Goal: Communication & Community: Answer question/provide support

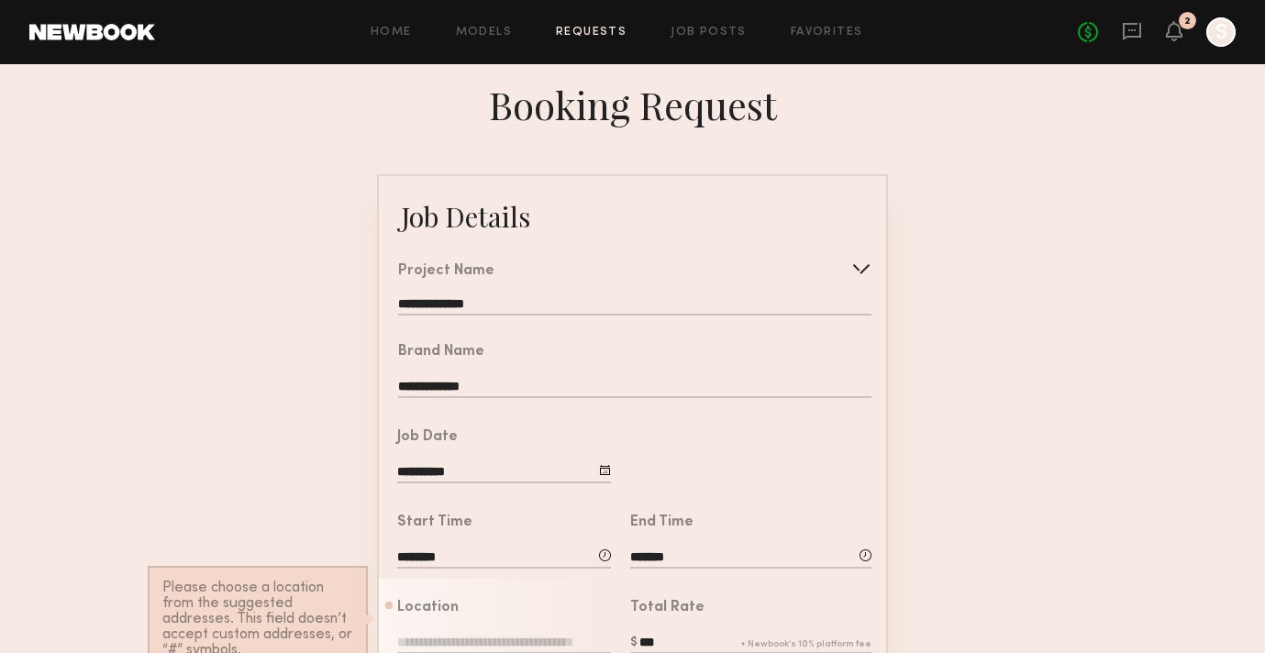
scroll to position [457, 0]
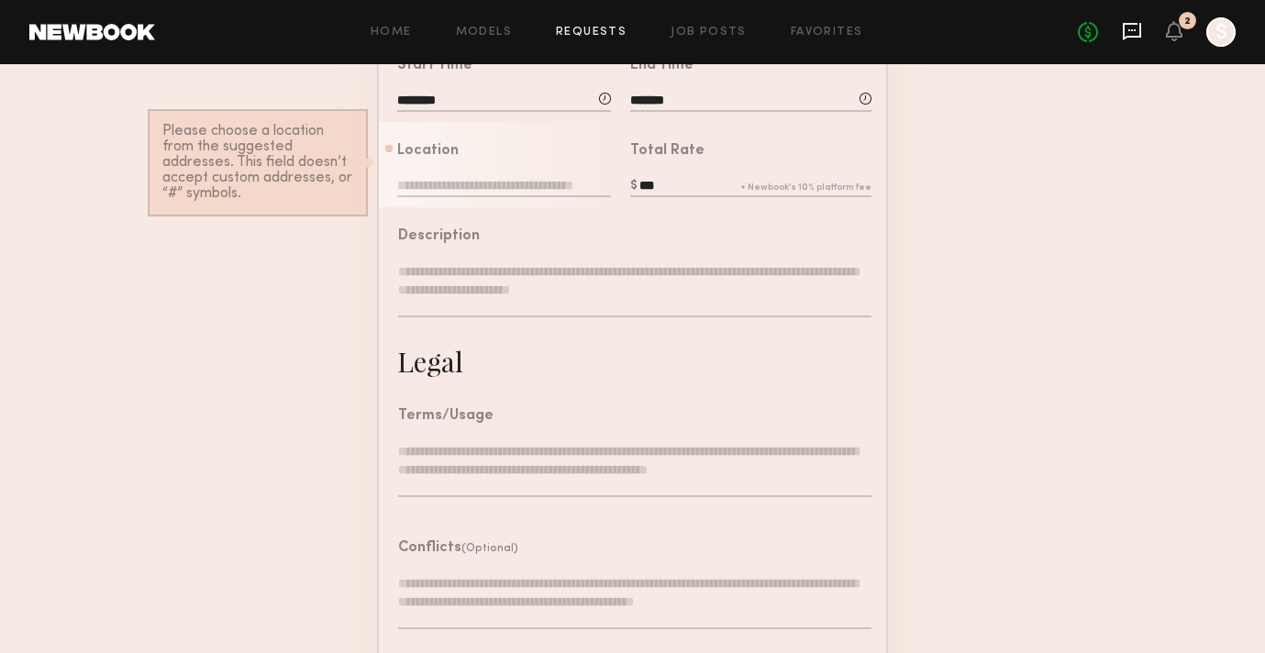
click at [1124, 28] on icon at bounding box center [1132, 31] width 18 height 17
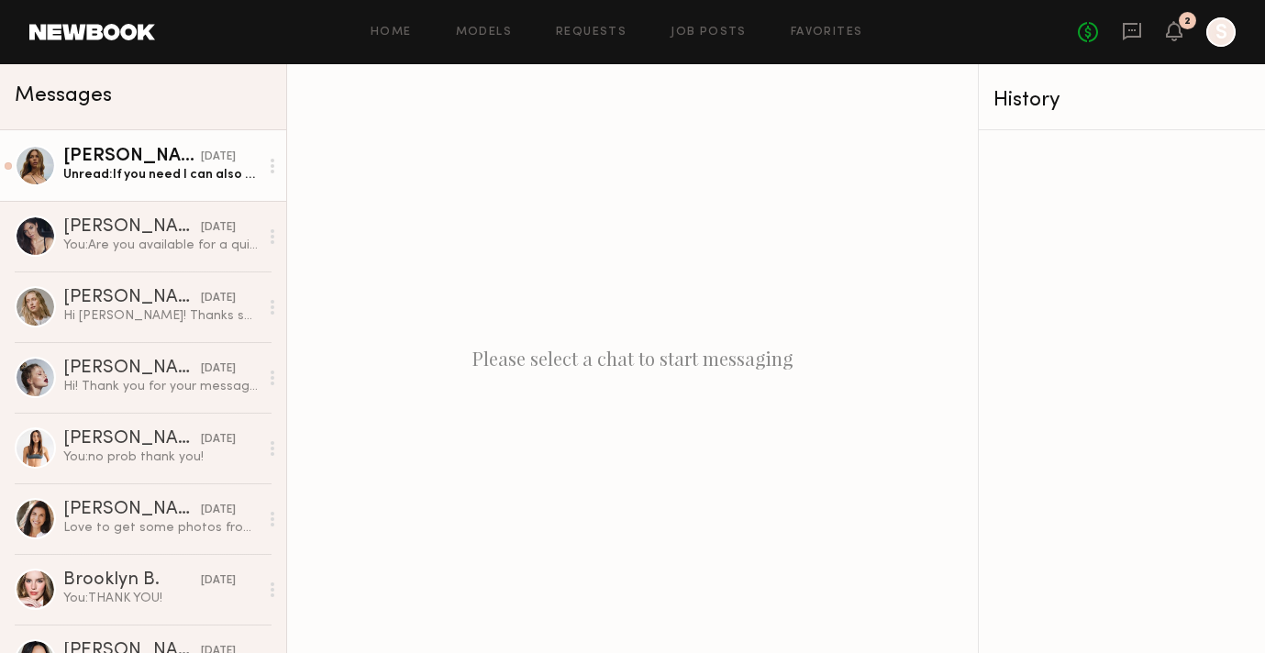
click at [180, 188] on link "[PERSON_NAME] [DATE] Unread: If you need I can also bring something’s" at bounding box center [143, 165] width 286 height 71
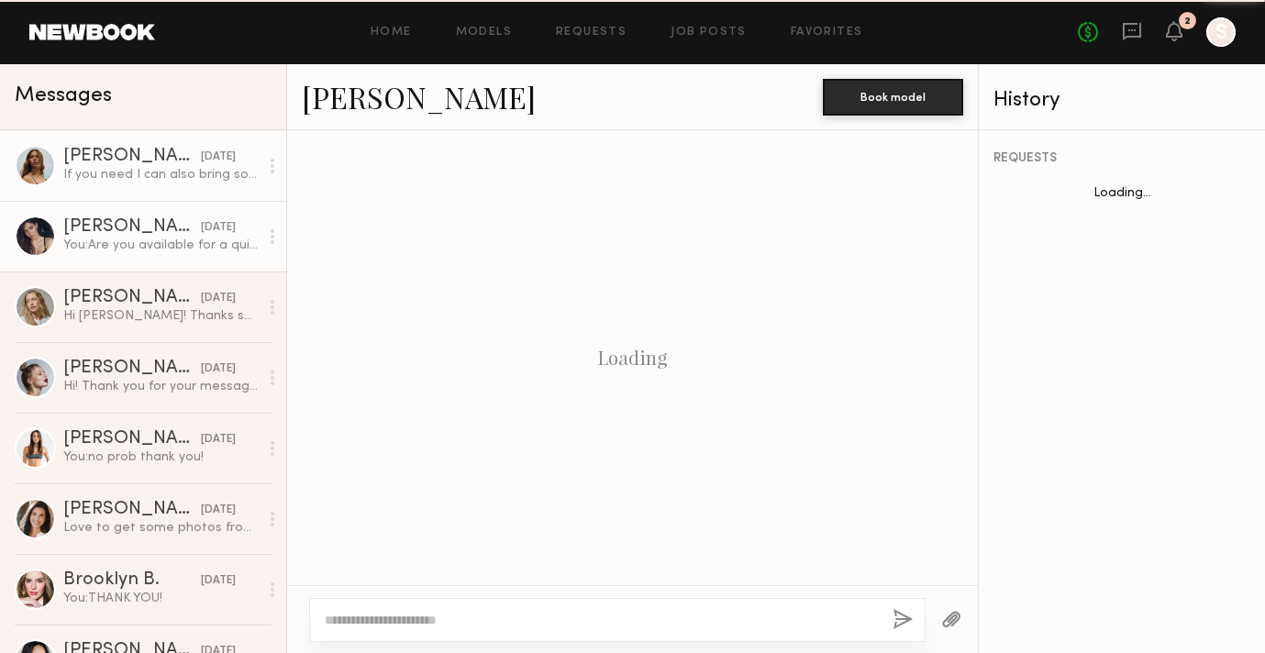
scroll to position [870, 0]
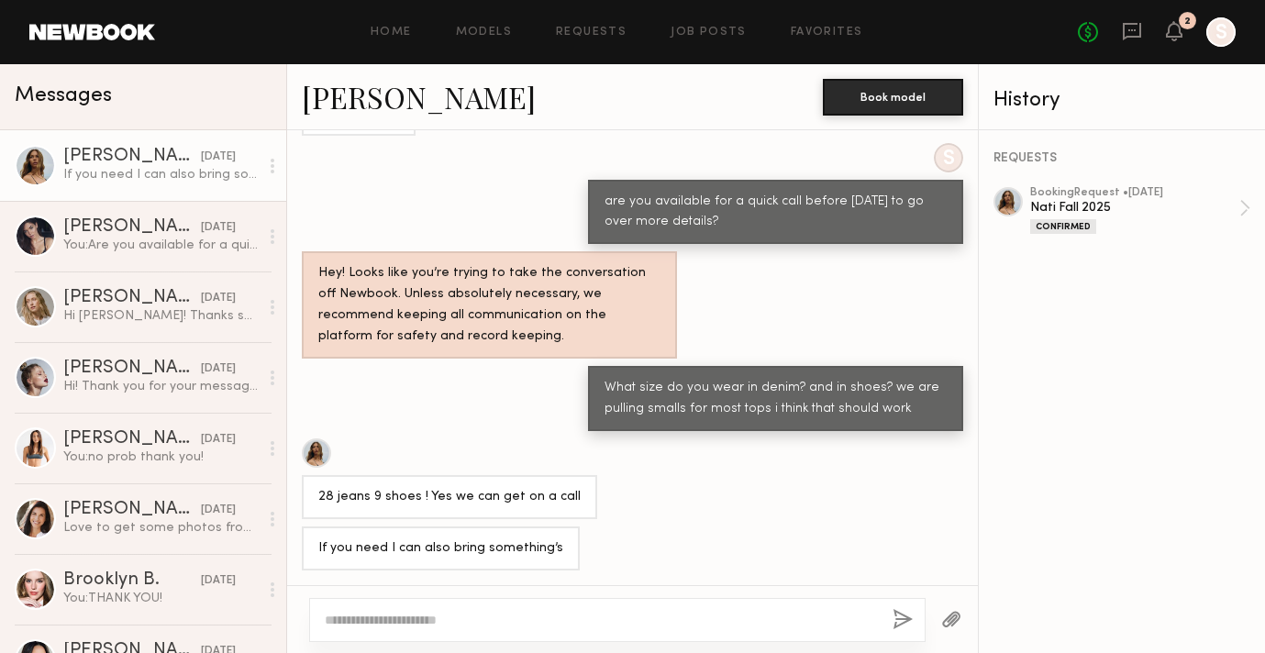
click at [447, 610] on div at bounding box center [617, 620] width 616 height 44
click at [406, 626] on textarea at bounding box center [601, 620] width 553 height 18
drag, startPoint x: 370, startPoint y: 617, endPoint x: 497, endPoint y: 618, distance: 127.5
click at [497, 619] on textarea "**********" at bounding box center [601, 620] width 553 height 18
type textarea "**********"
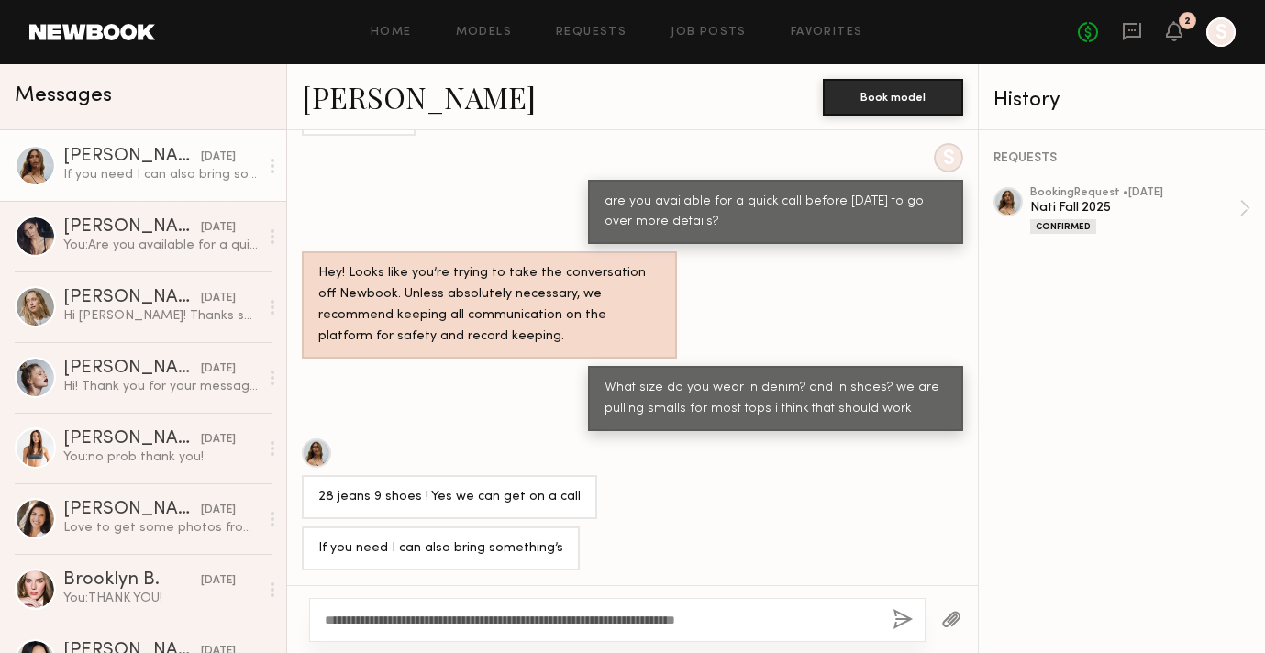
click at [902, 620] on button "button" at bounding box center [902, 620] width 20 height 23
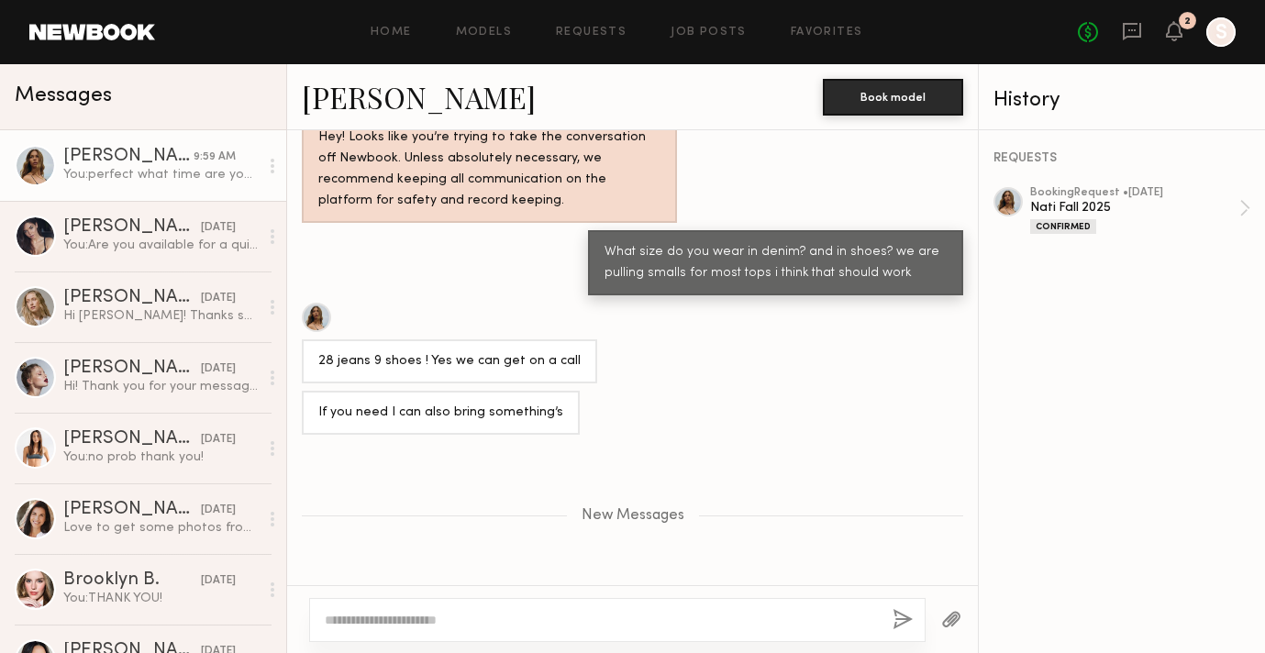
scroll to position [989, 0]
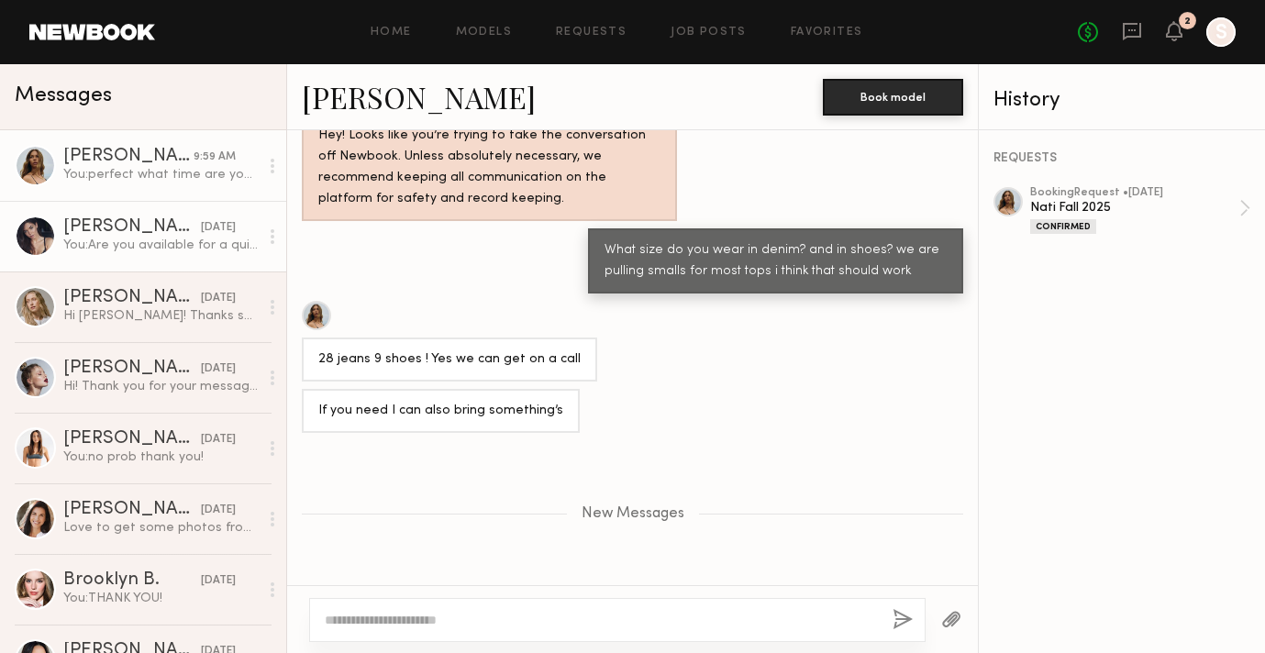
click at [76, 226] on div "[PERSON_NAME]" at bounding box center [132, 227] width 138 height 18
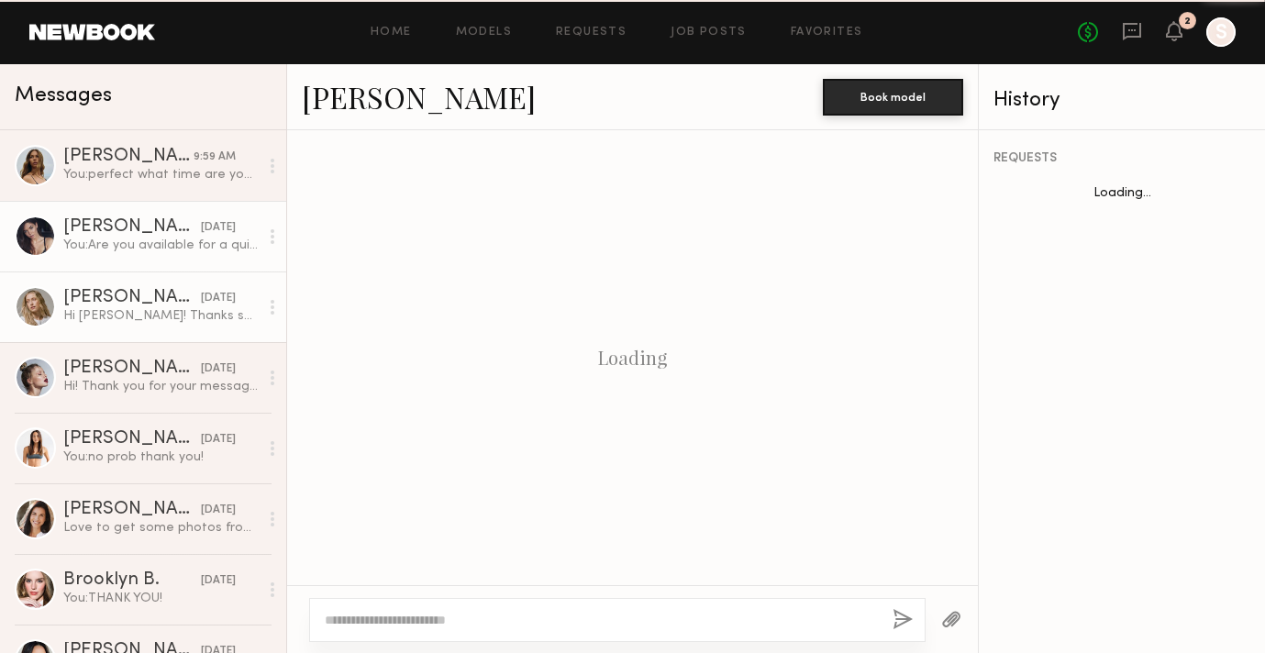
scroll to position [1690, 0]
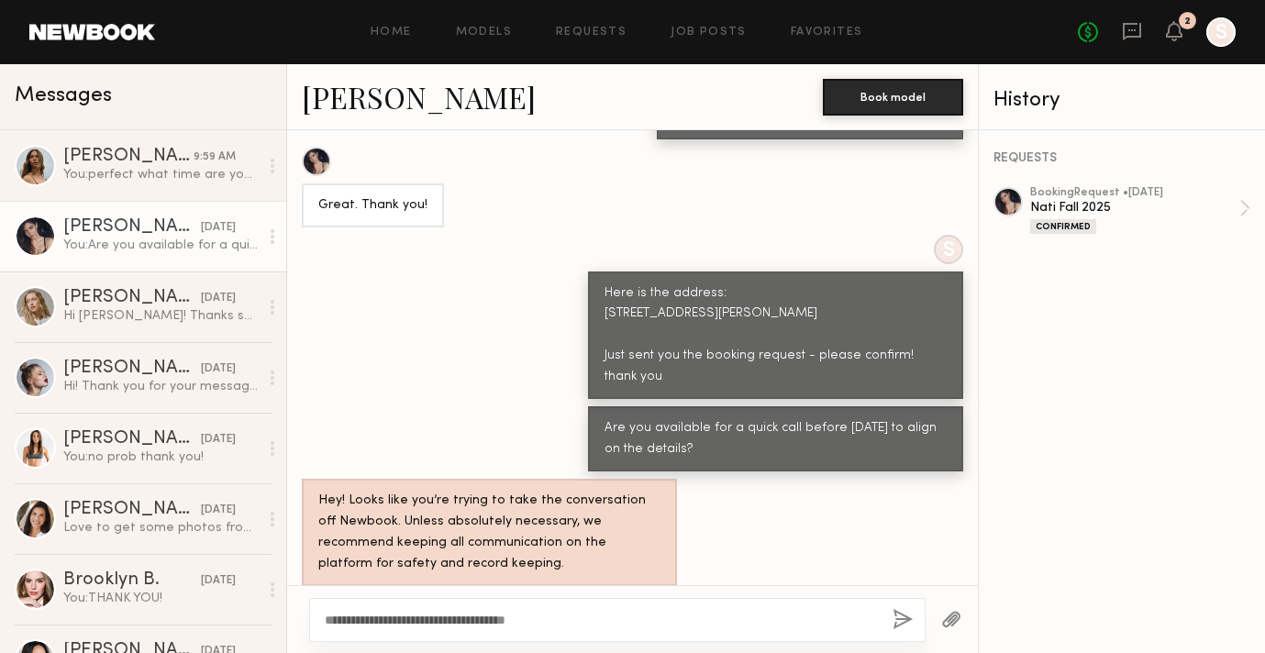
type textarea "**********"
click at [906, 618] on button "button" at bounding box center [902, 620] width 20 height 23
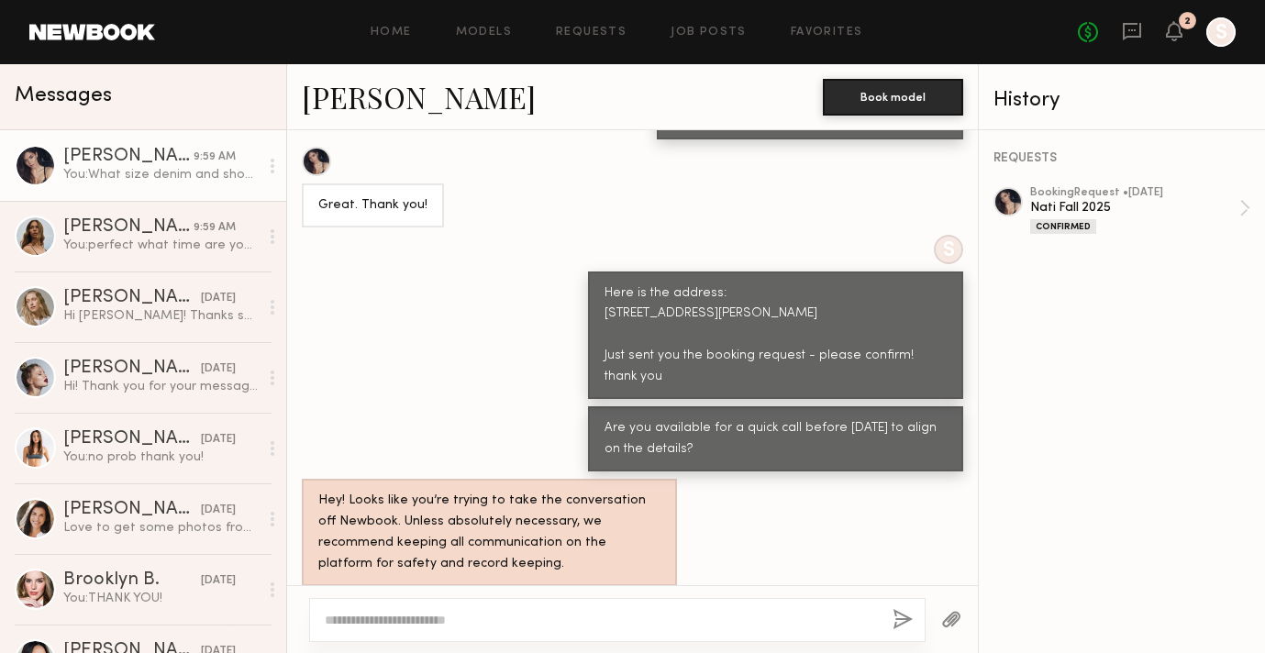
scroll to position [2020, 0]
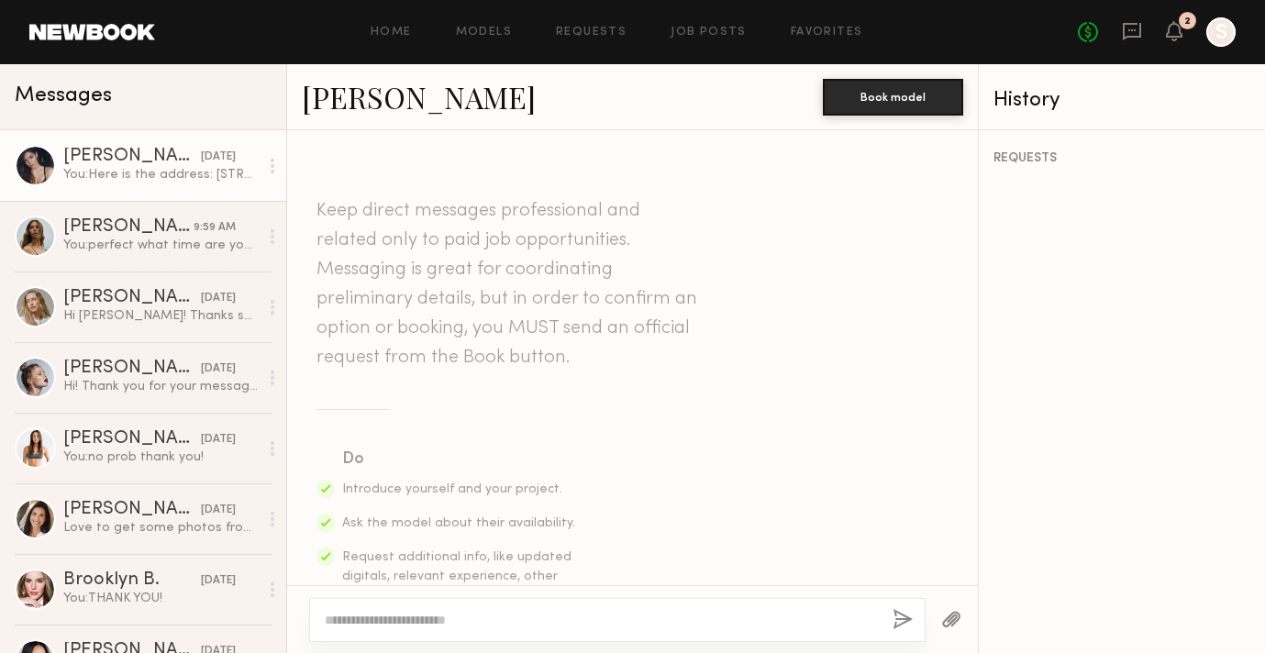
scroll to position [1978, 0]
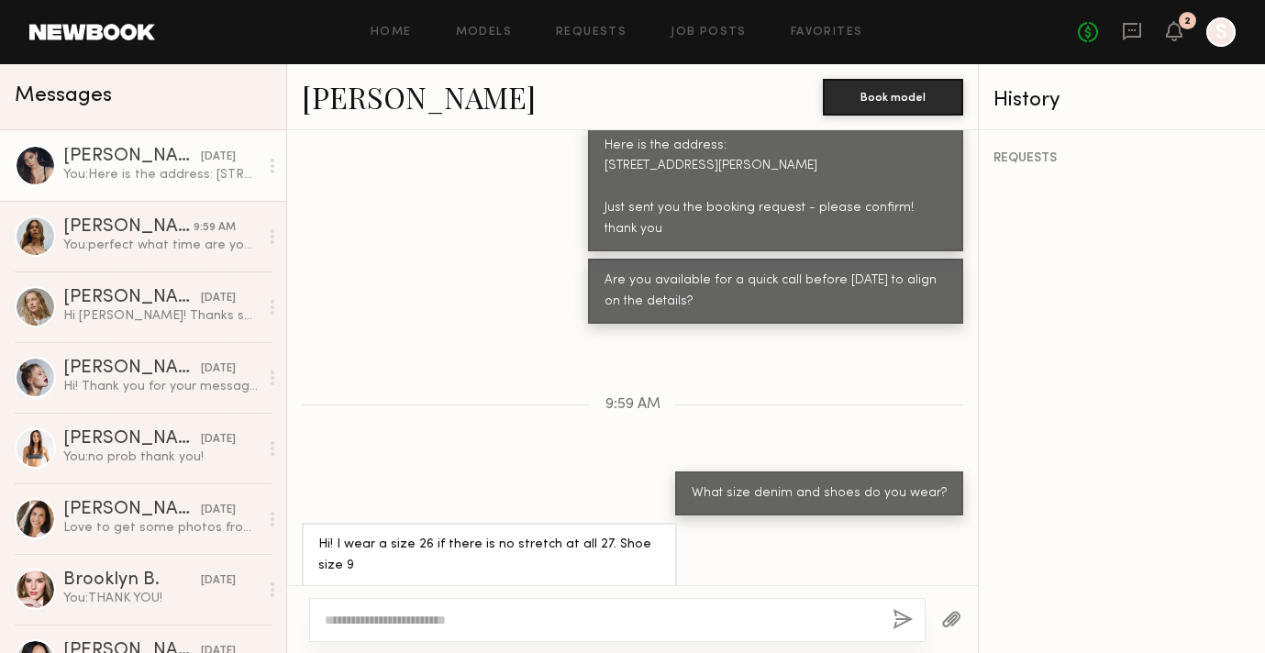
click at [535, 614] on textarea at bounding box center [601, 620] width 553 height 18
type textarea "**********"
click at [903, 620] on button "button" at bounding box center [902, 620] width 20 height 23
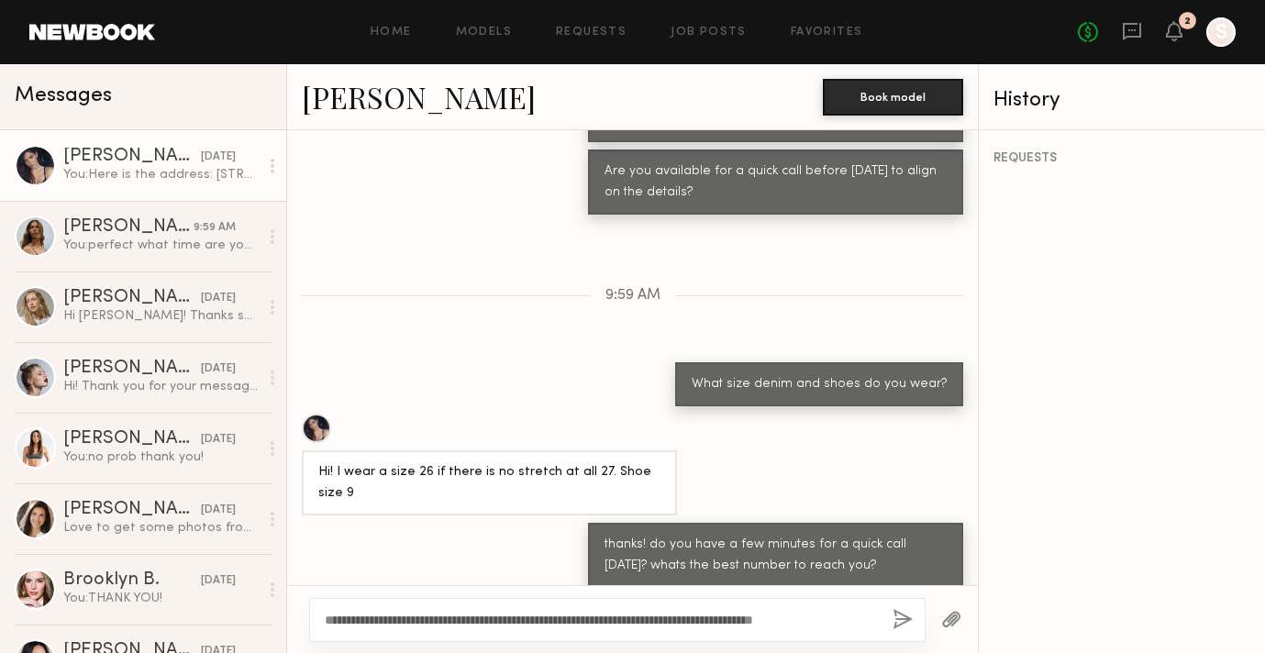
scroll to position [2201, 0]
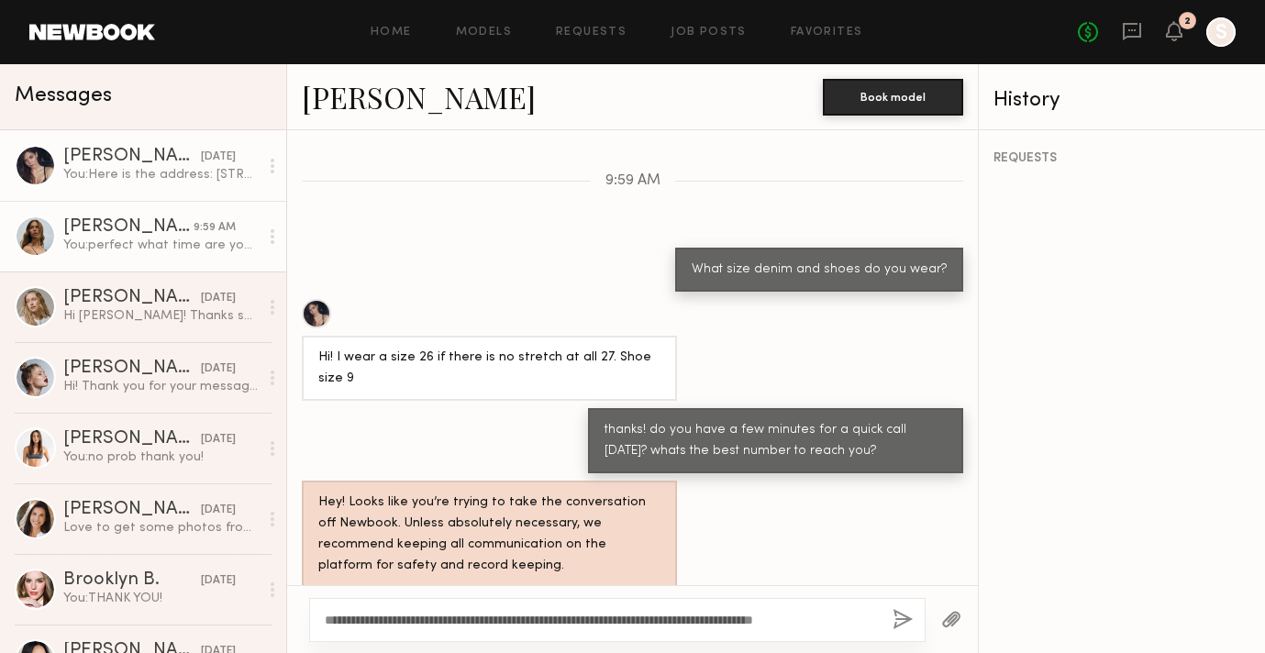
click at [105, 252] on div "You: perfect what time are you free today? and whats the best number to reach y…" at bounding box center [160, 245] width 195 height 17
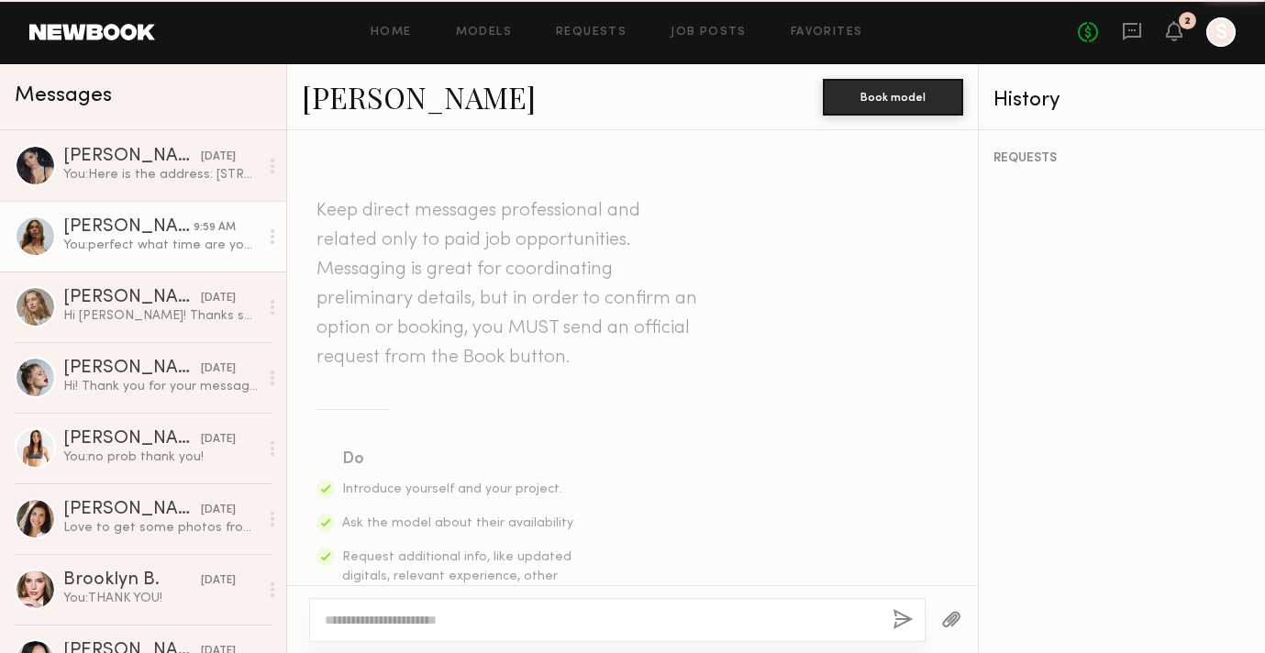
scroll to position [2035, 0]
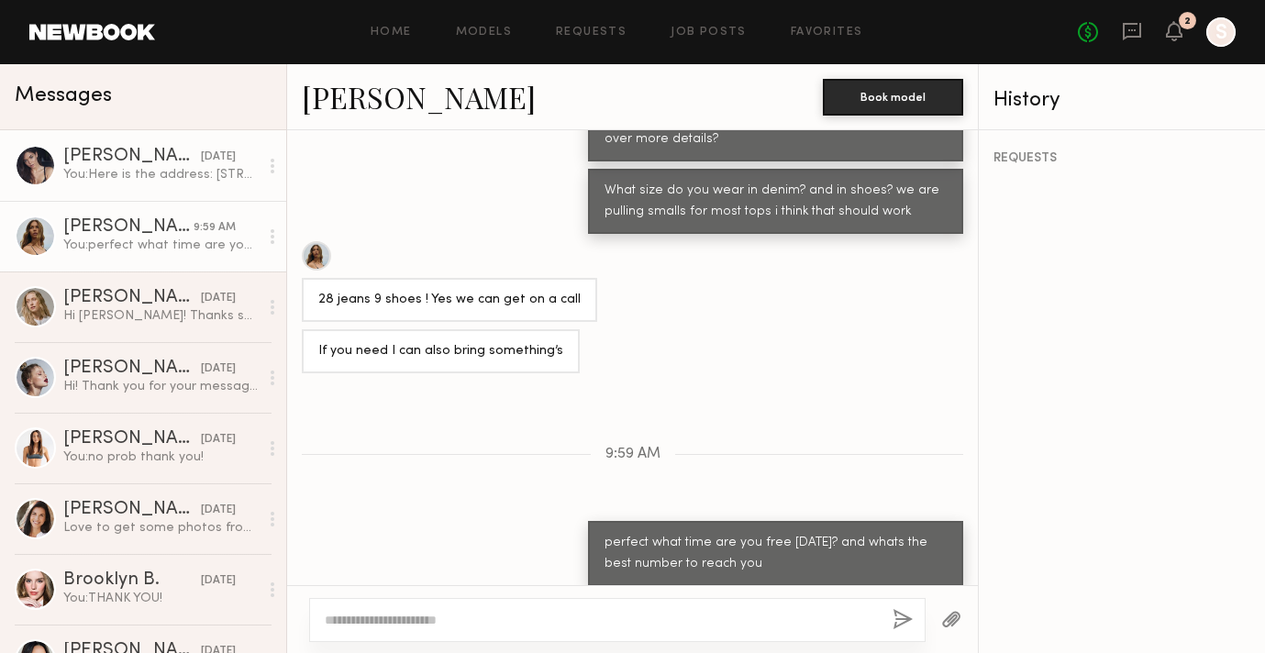
click at [101, 190] on link "Aarika W. yesterday You: Here is the address: 4245 Kenyon Ave Los Angeles, CA 9…" at bounding box center [143, 165] width 286 height 71
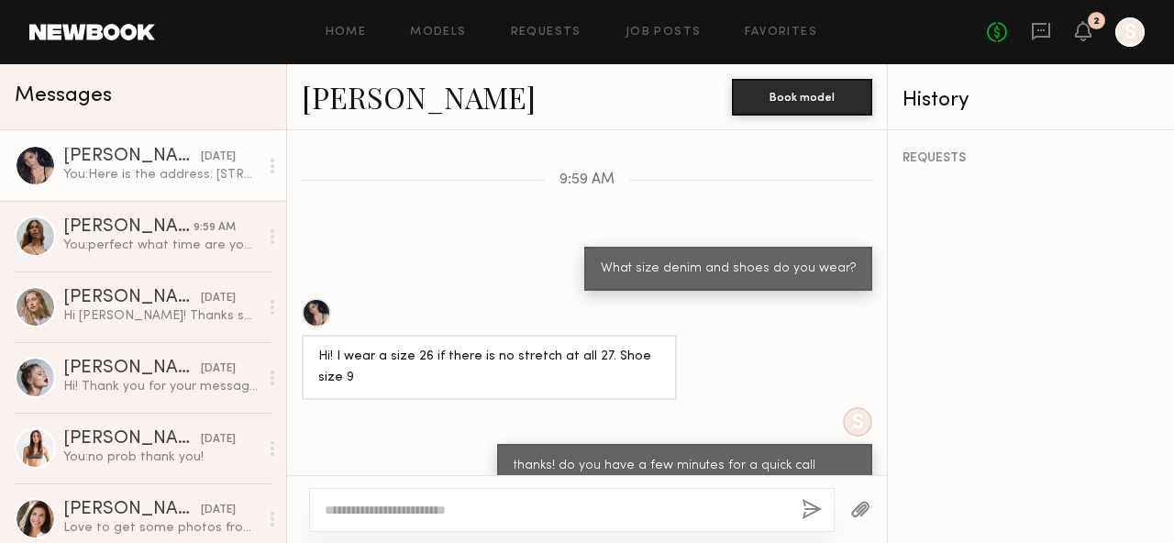
scroll to position [2260, 0]
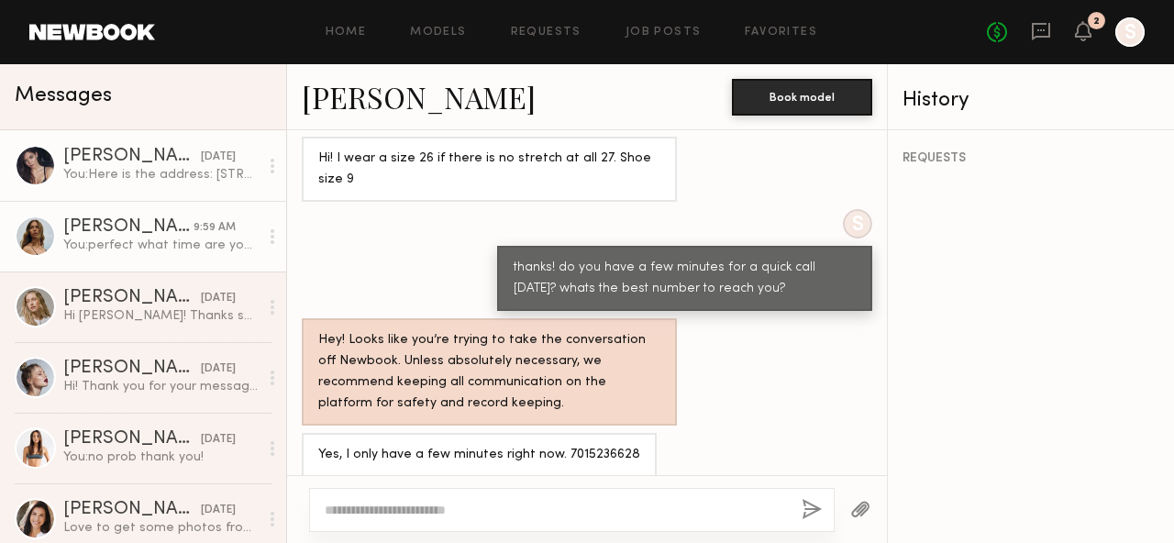
click at [84, 231] on div "[PERSON_NAME]" at bounding box center [128, 227] width 130 height 18
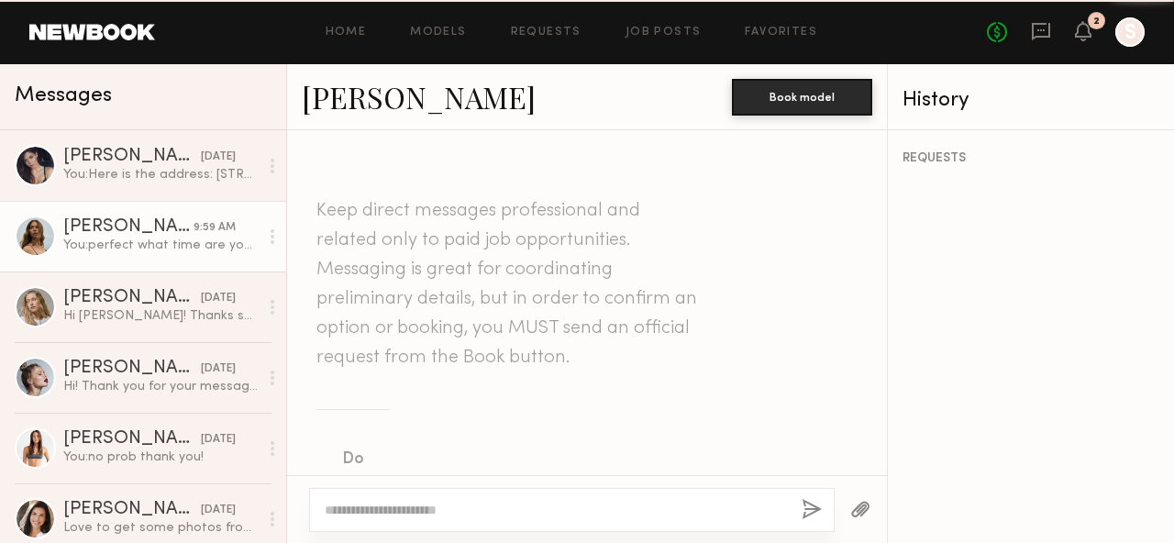
scroll to position [2145, 0]
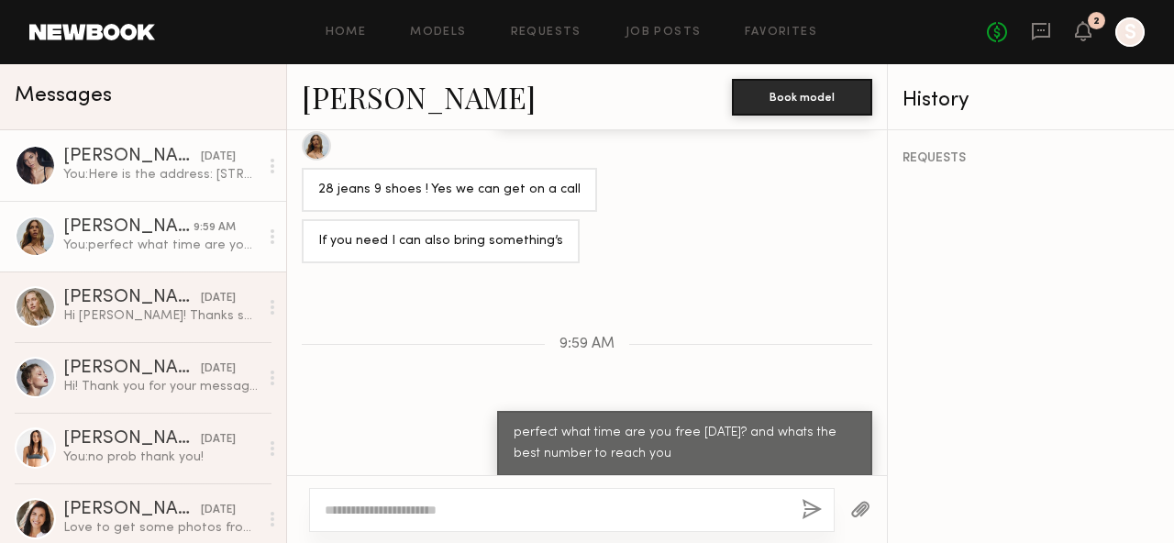
click at [137, 151] on div "[PERSON_NAME]" at bounding box center [132, 157] width 138 height 18
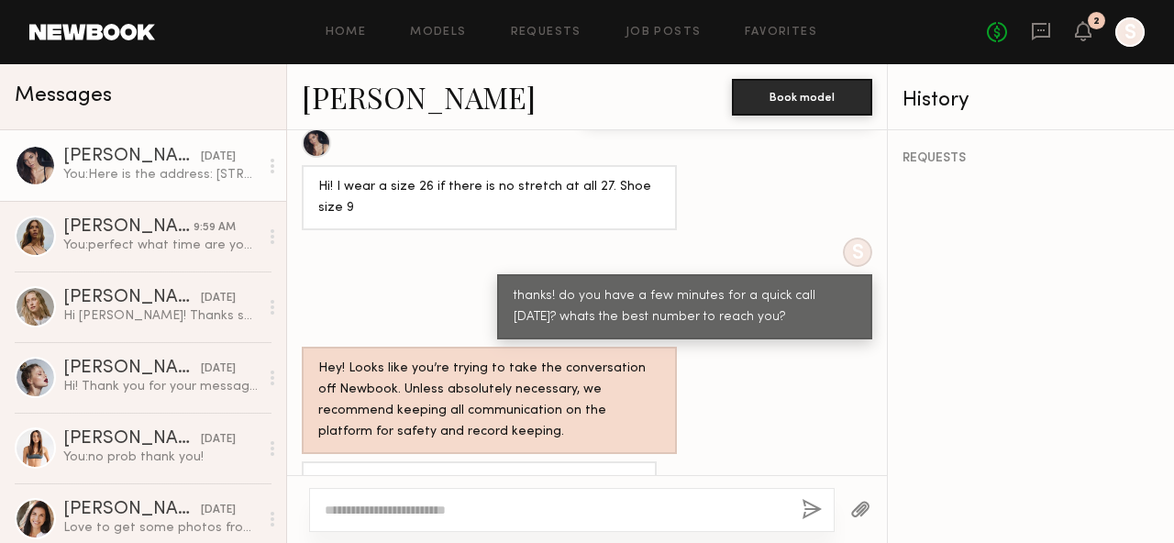
scroll to position [2260, 0]
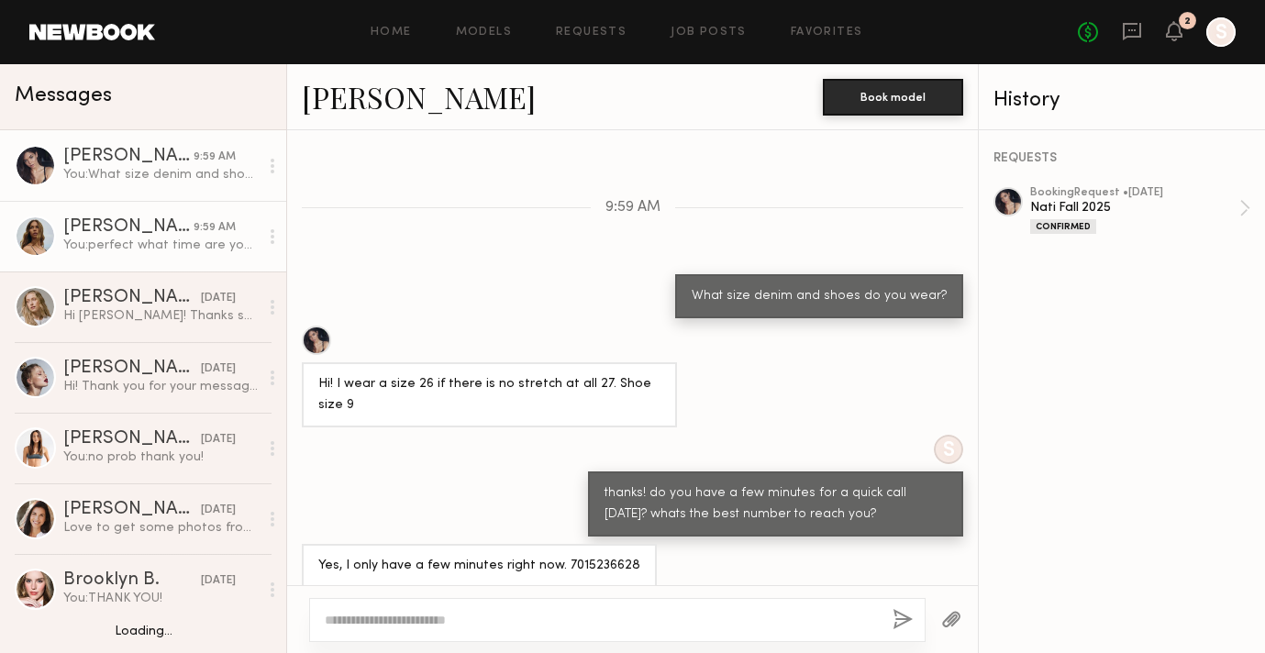
scroll to position [6, 0]
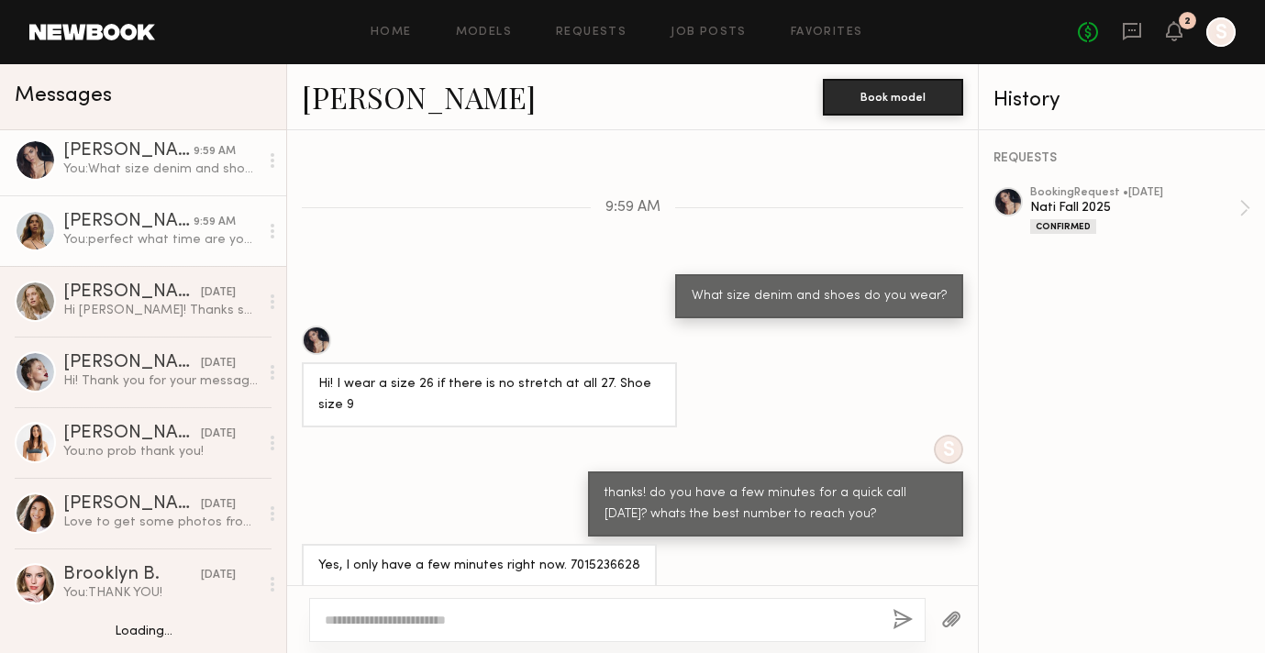
click at [162, 239] on div "You: perfect what time are you free today? and whats the best number to reach y…" at bounding box center [160, 239] width 195 height 17
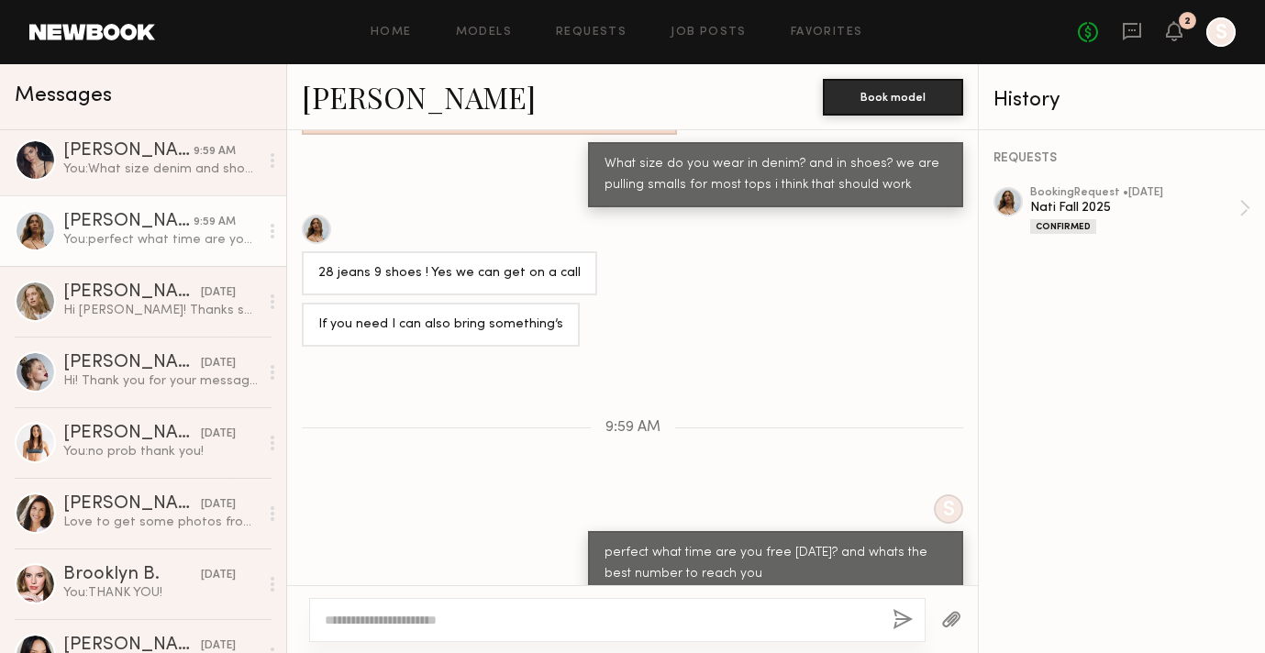
scroll to position [954, 0]
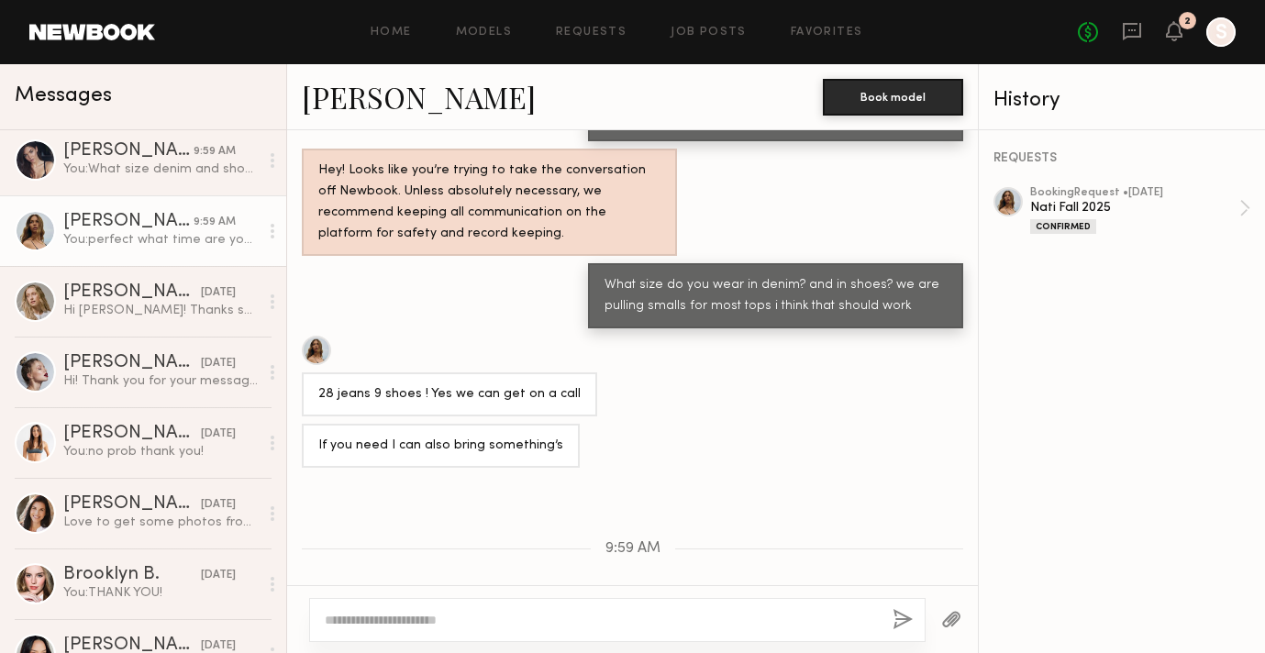
click at [368, 108] on link "Jana C." at bounding box center [419, 96] width 234 height 39
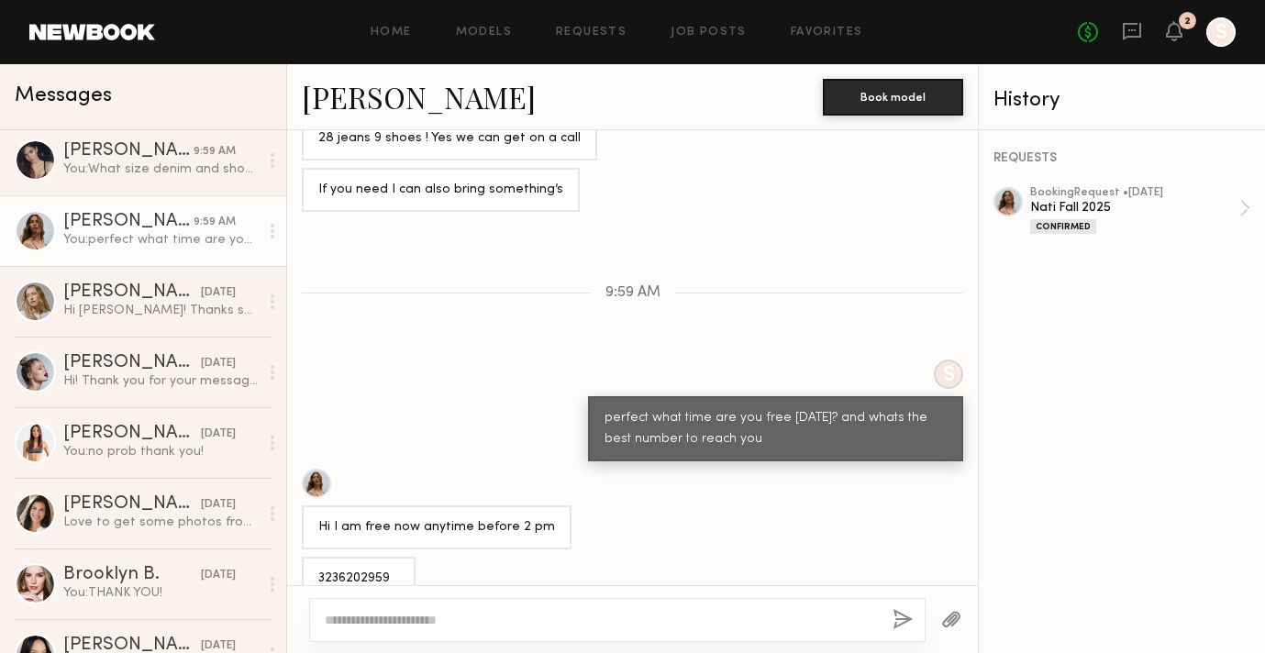
scroll to position [1258, 0]
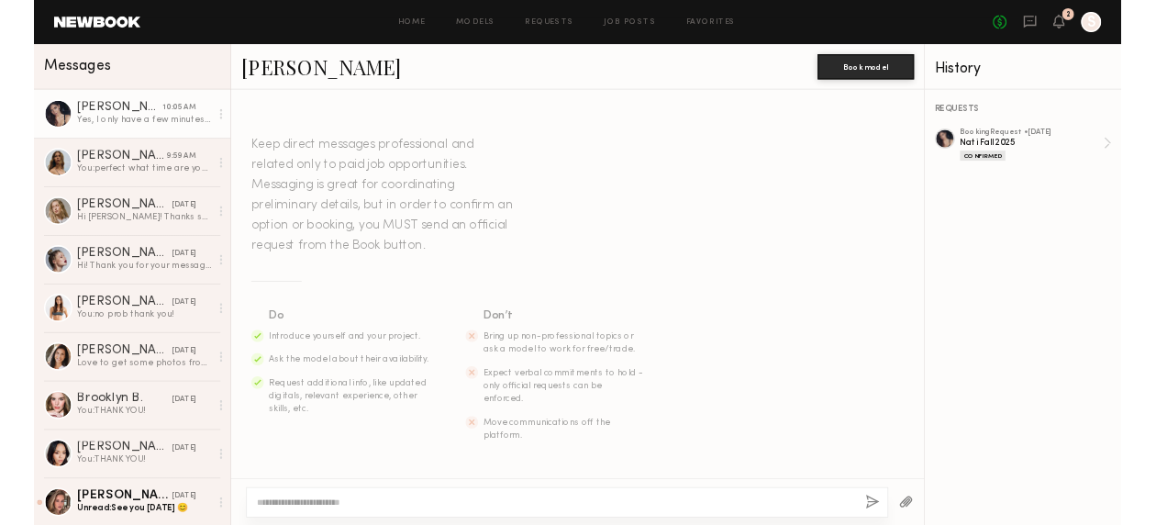
scroll to position [1990, 0]
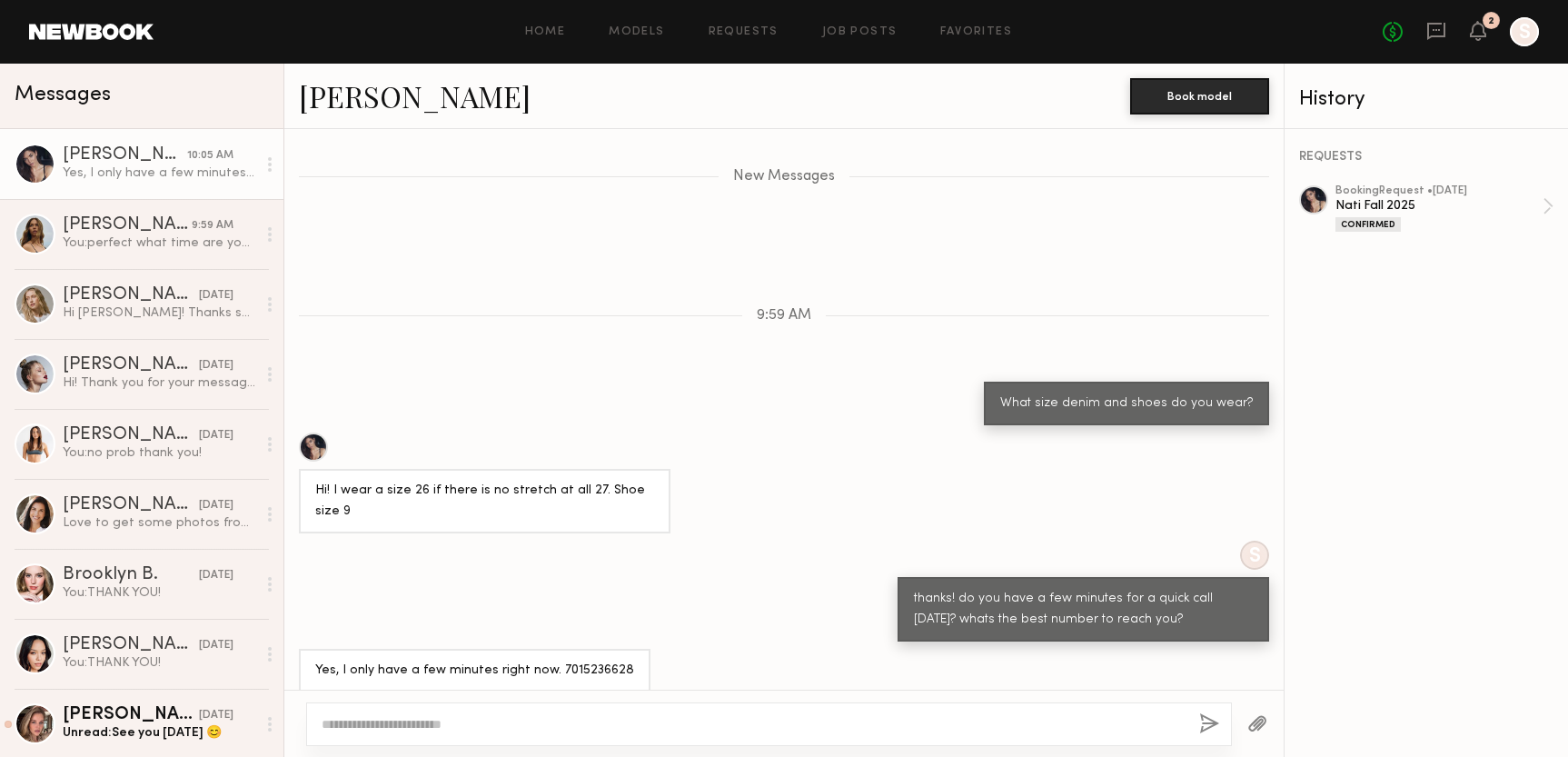
click at [376, 97] on link "Aarika W." at bounding box center [415, 95] width 232 height 39
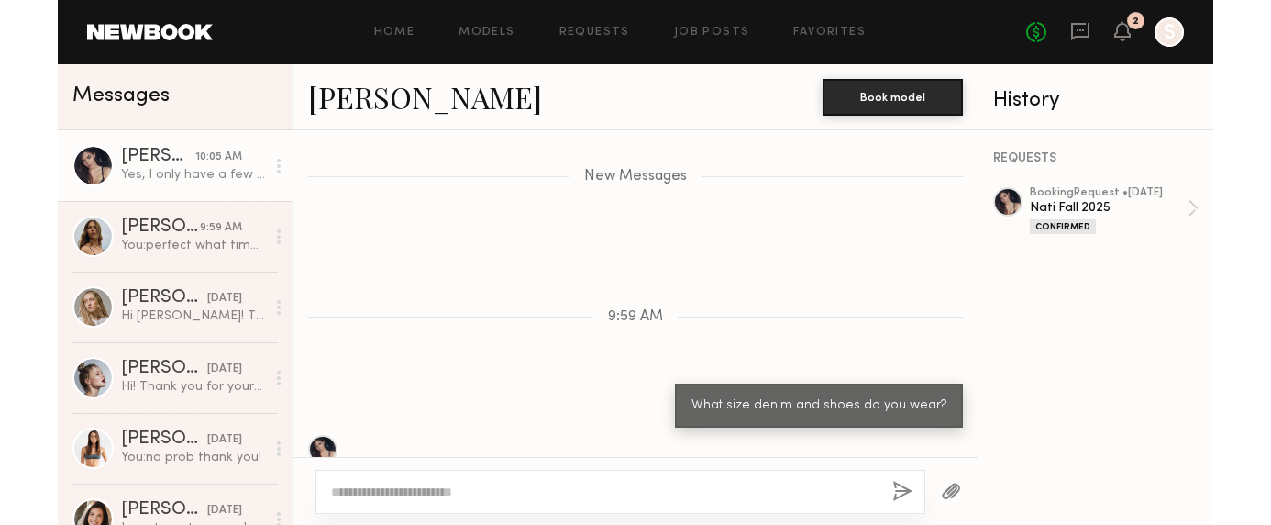
scroll to position [2418, 0]
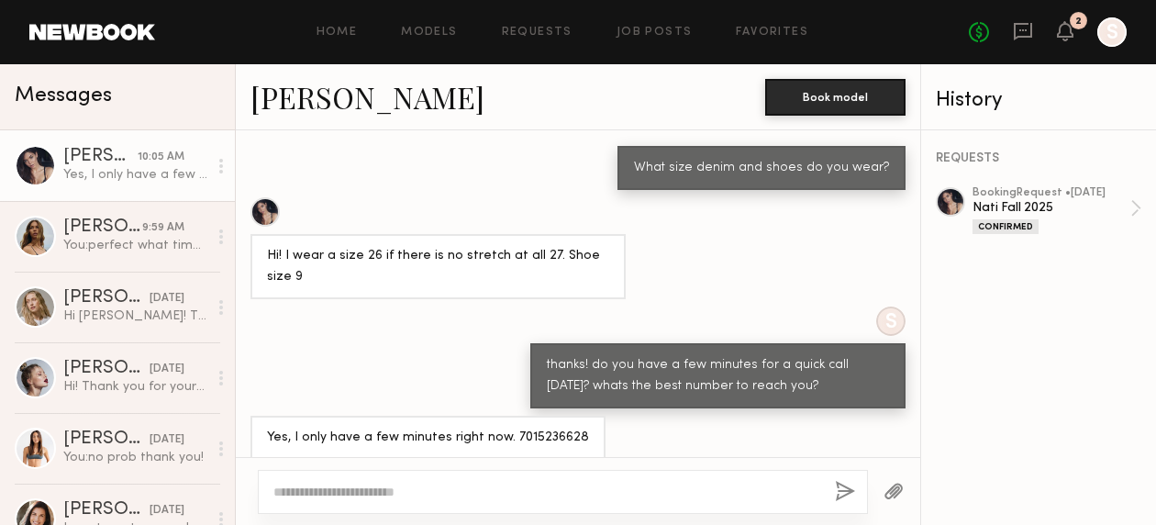
click at [341, 91] on link "Aarika W." at bounding box center [367, 96] width 234 height 39
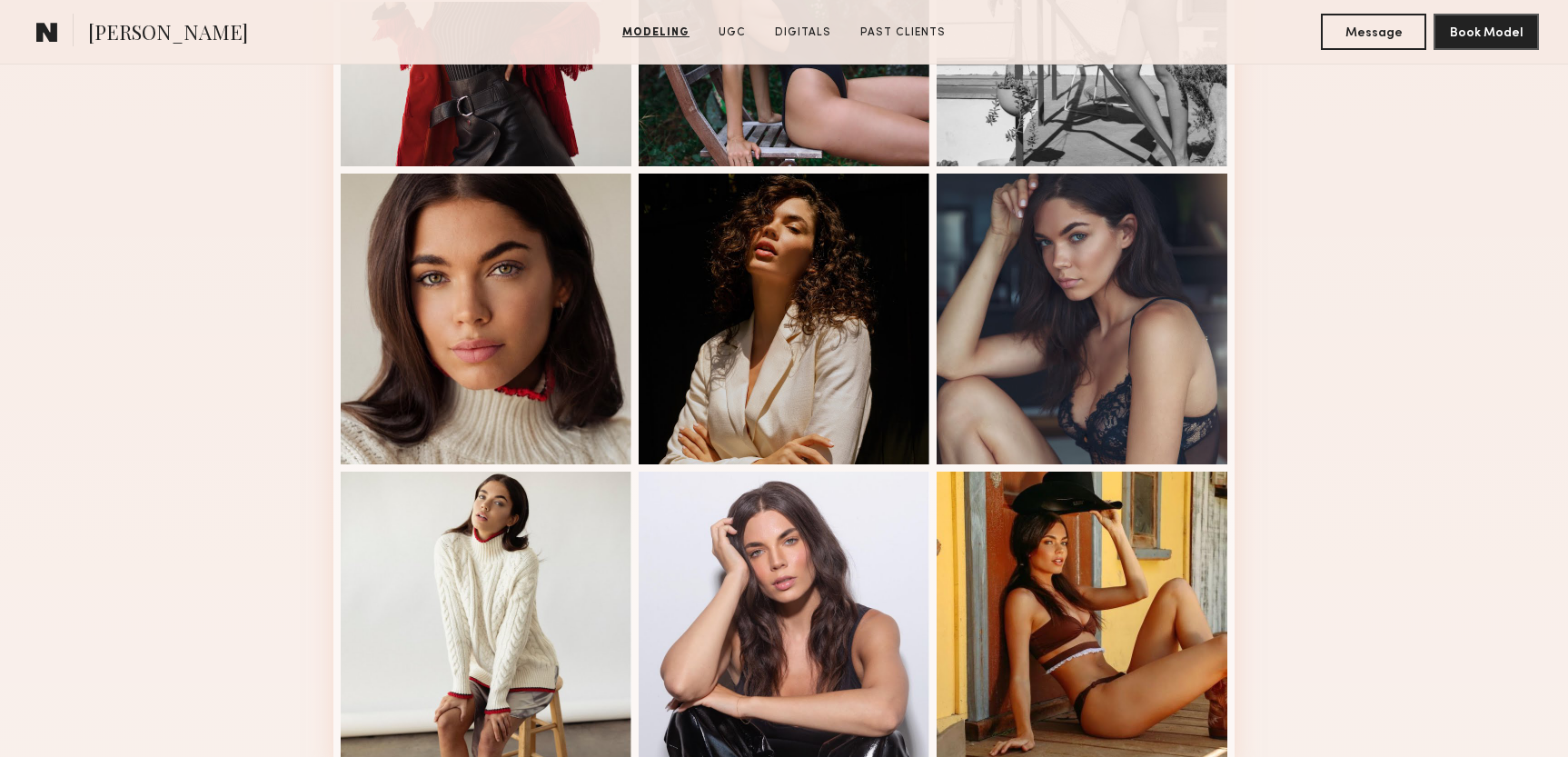
scroll to position [1019, 0]
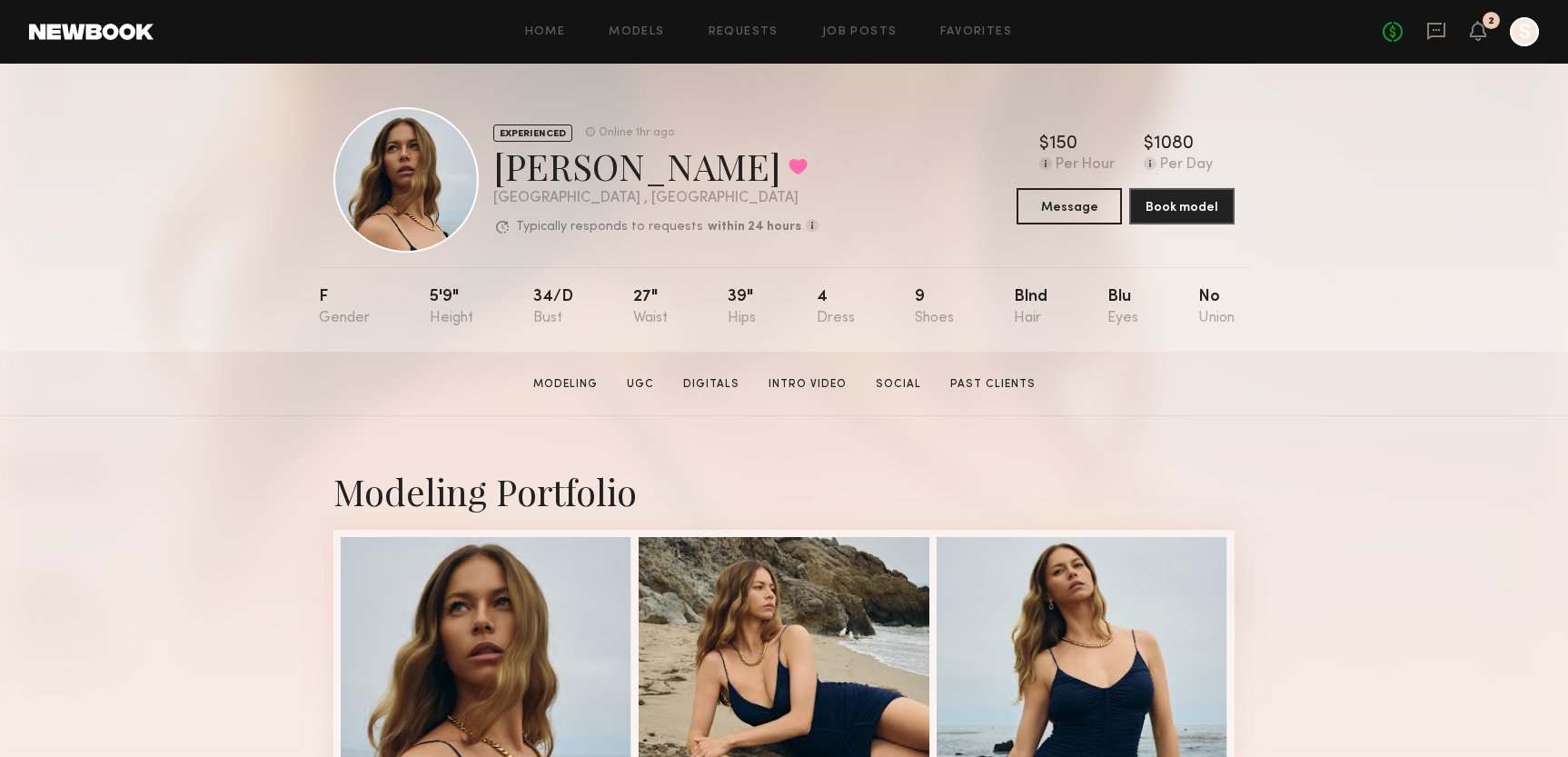
click at [366, 152] on div at bounding box center [406, 179] width 146 height 146
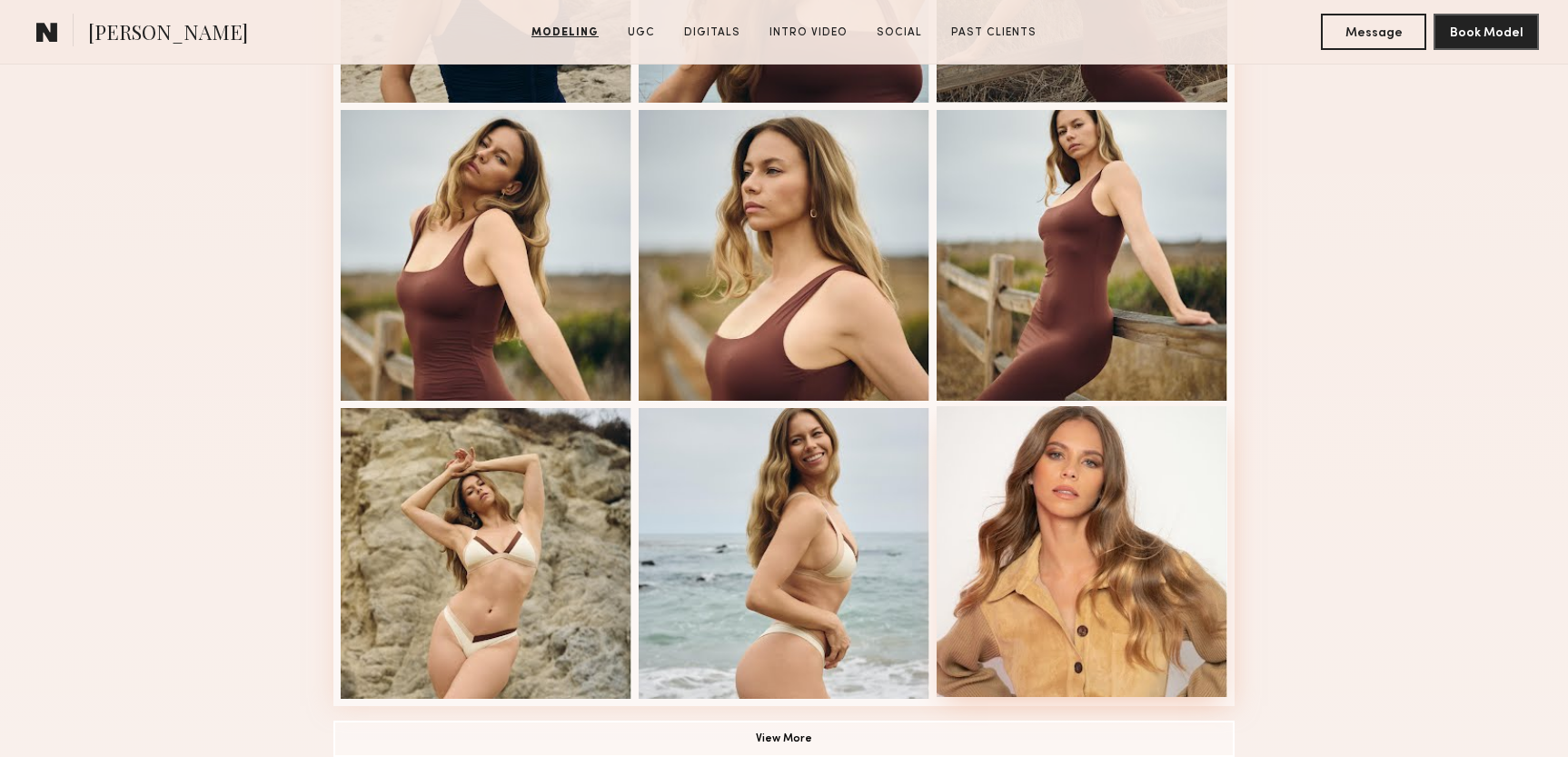
scroll to position [1022, 0]
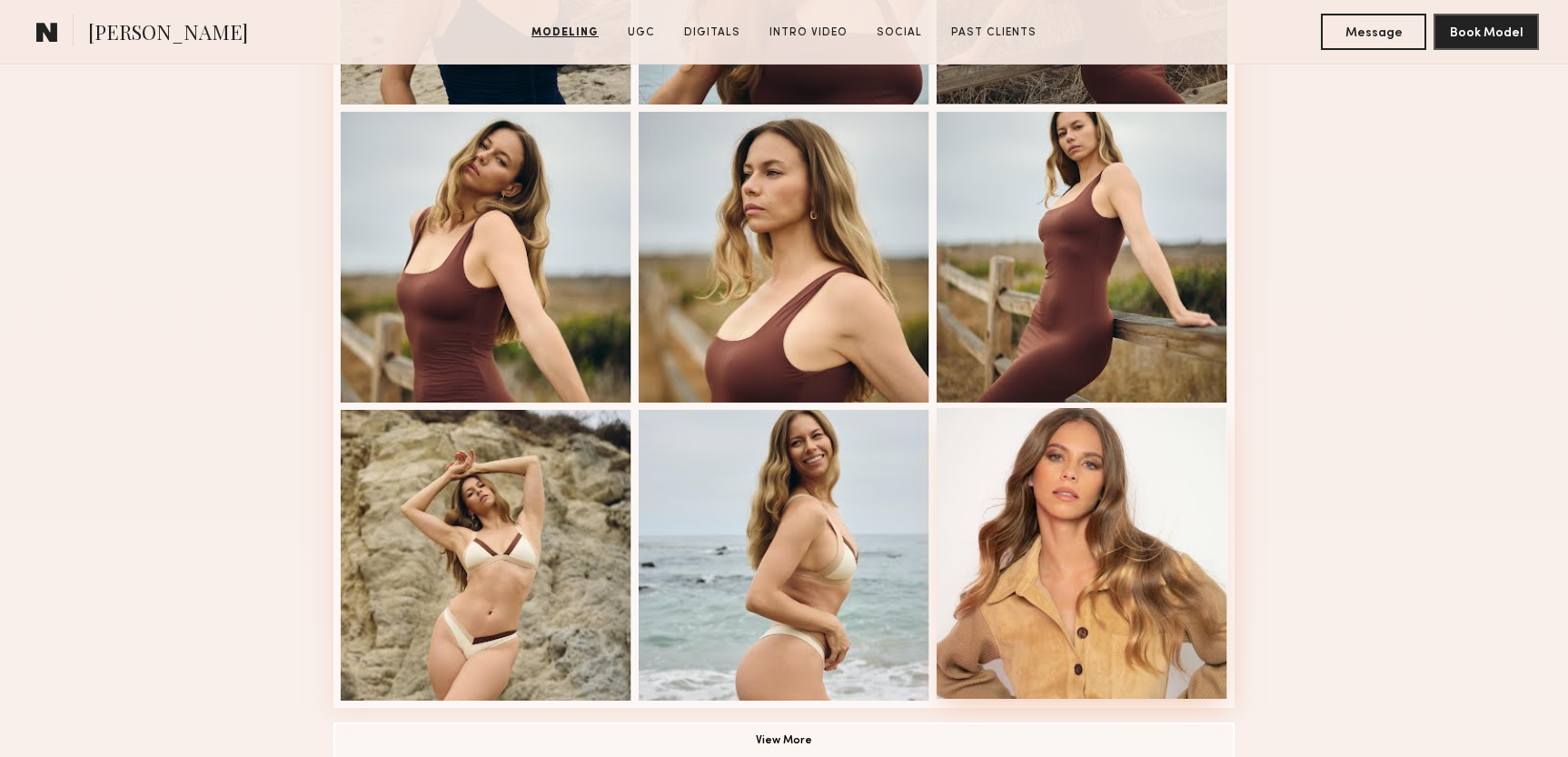
click at [1064, 511] on div at bounding box center [1083, 554] width 291 height 291
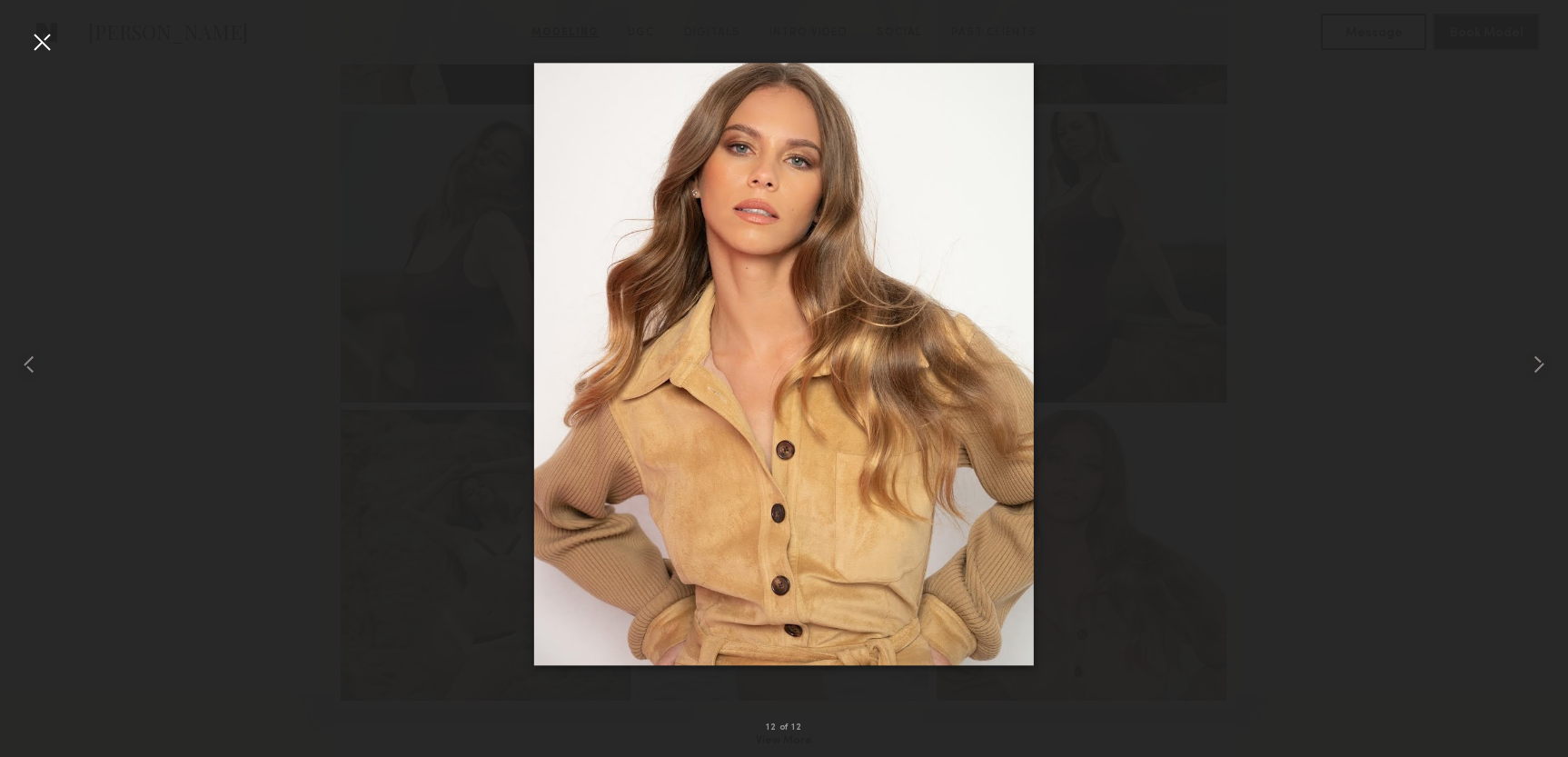
click at [35, 47] on div at bounding box center [42, 42] width 29 height 29
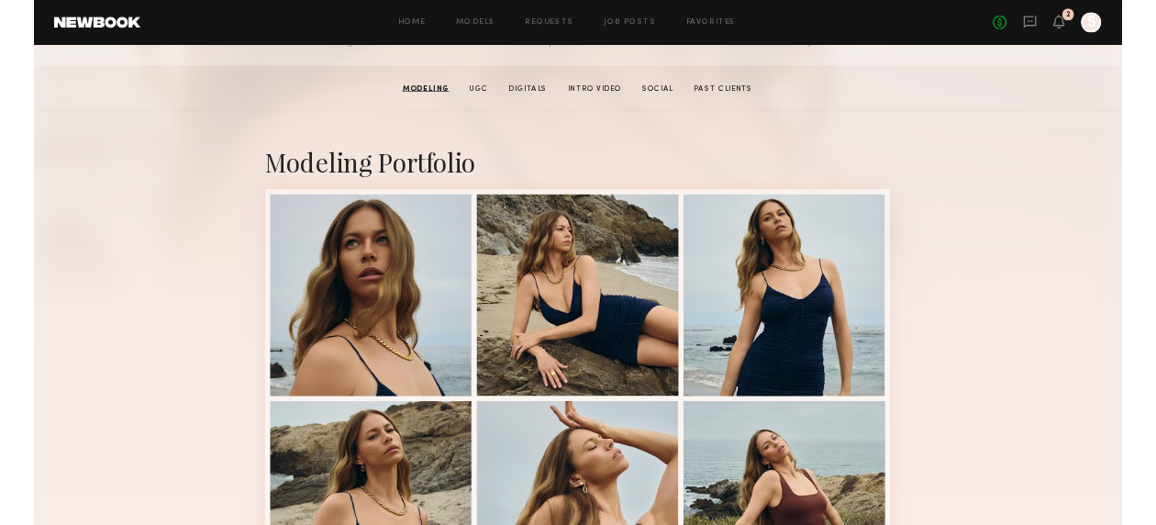
scroll to position [260, 0]
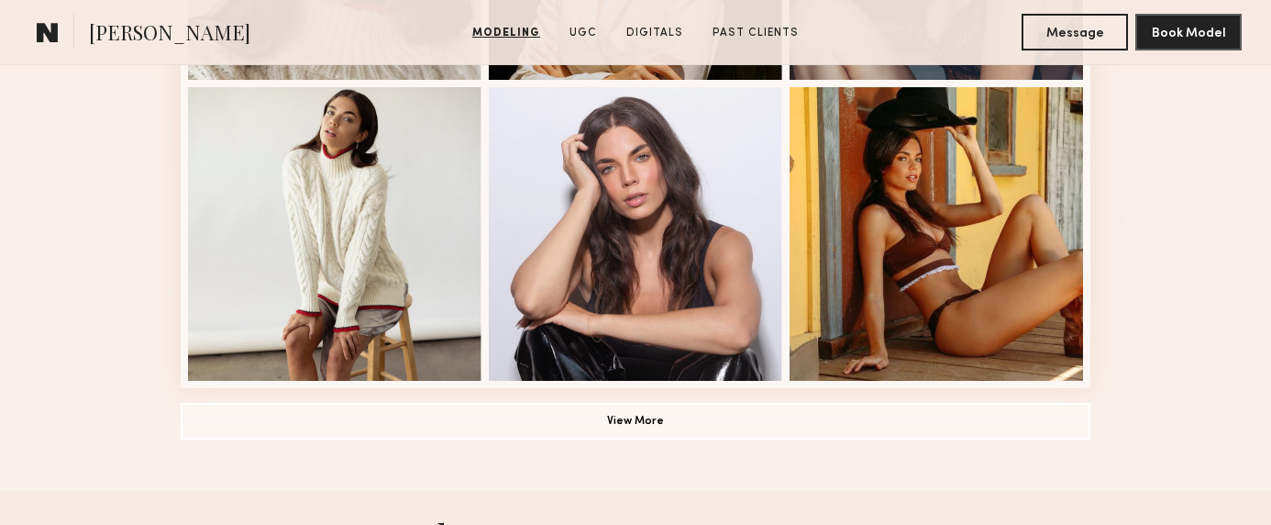
scroll to position [1358, 0]
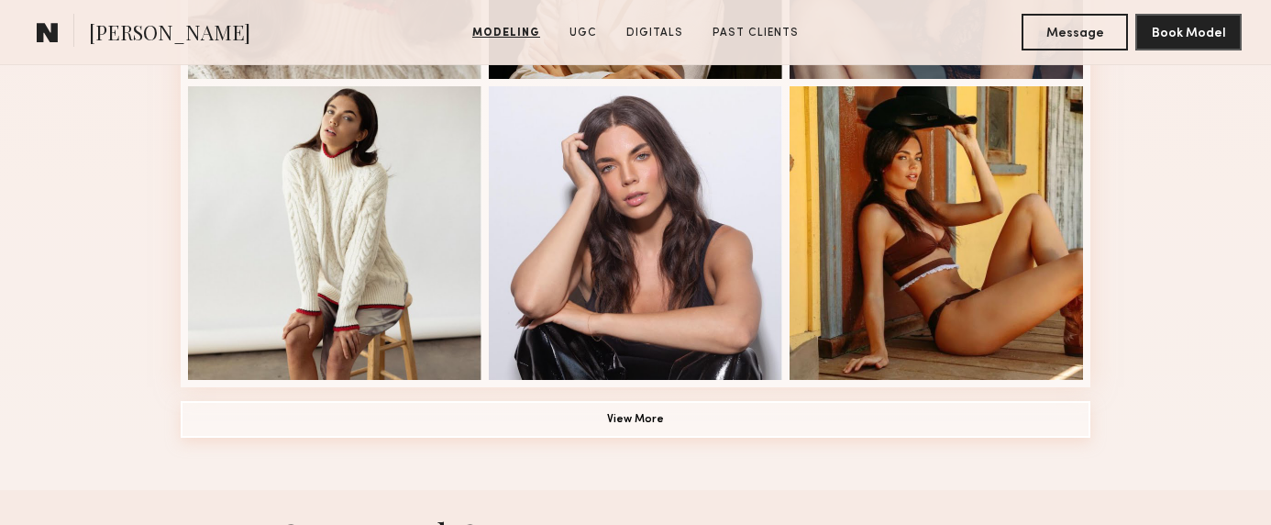
click at [604, 418] on button "View More" at bounding box center [636, 419] width 910 height 37
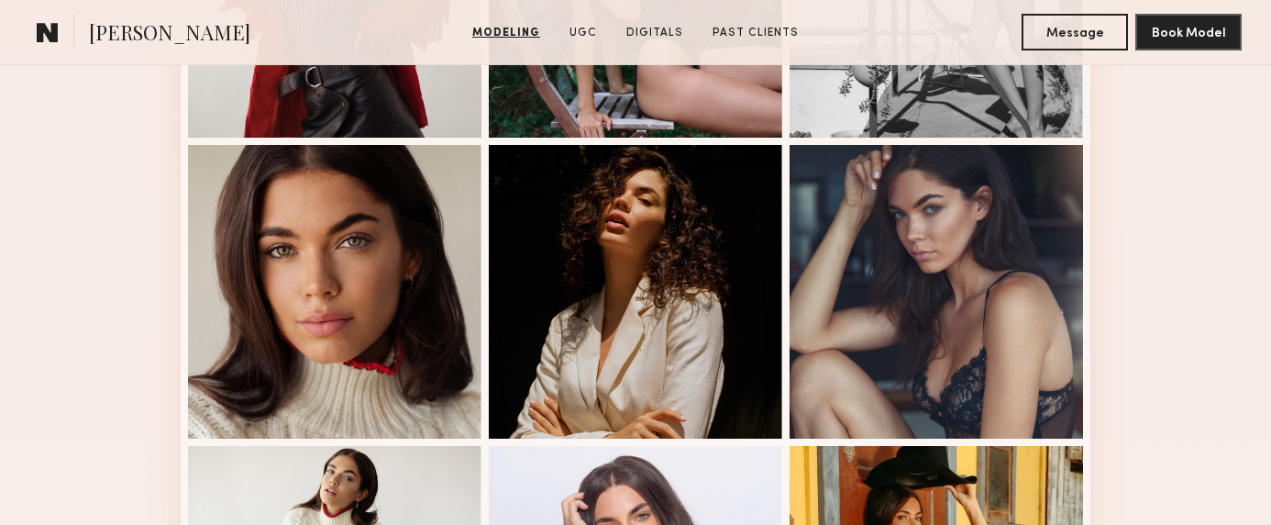
scroll to position [1001, 0]
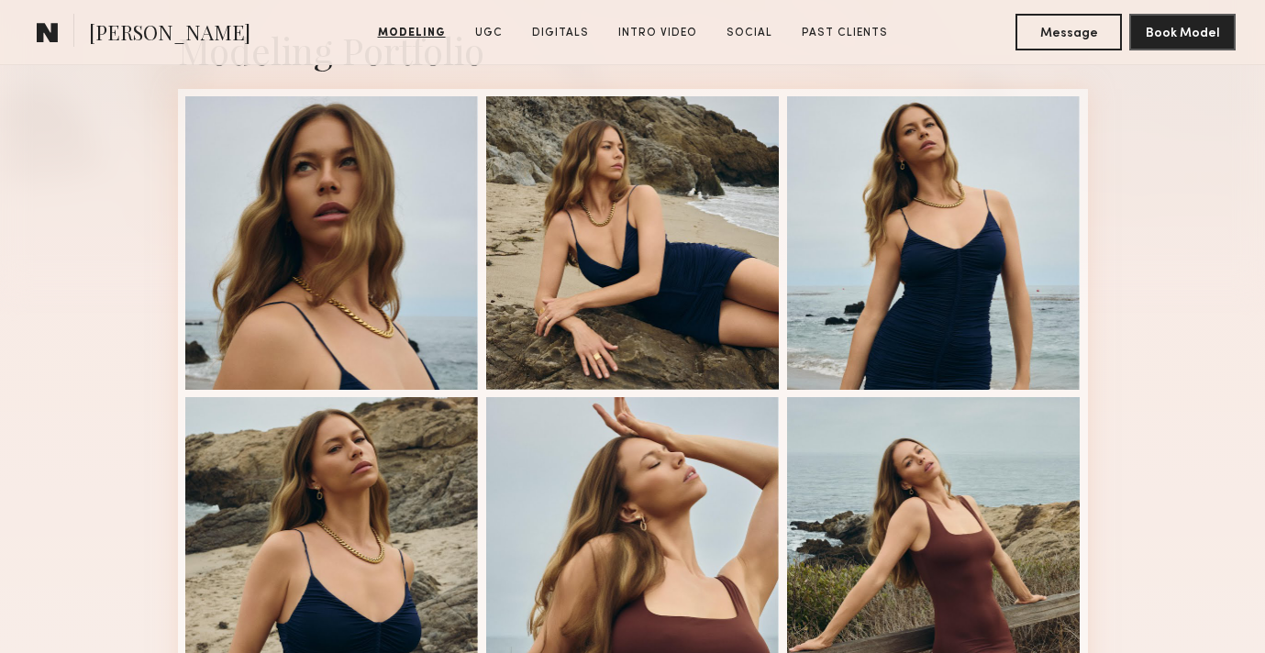
scroll to position [486, 0]
